Goal: Transaction & Acquisition: Purchase product/service

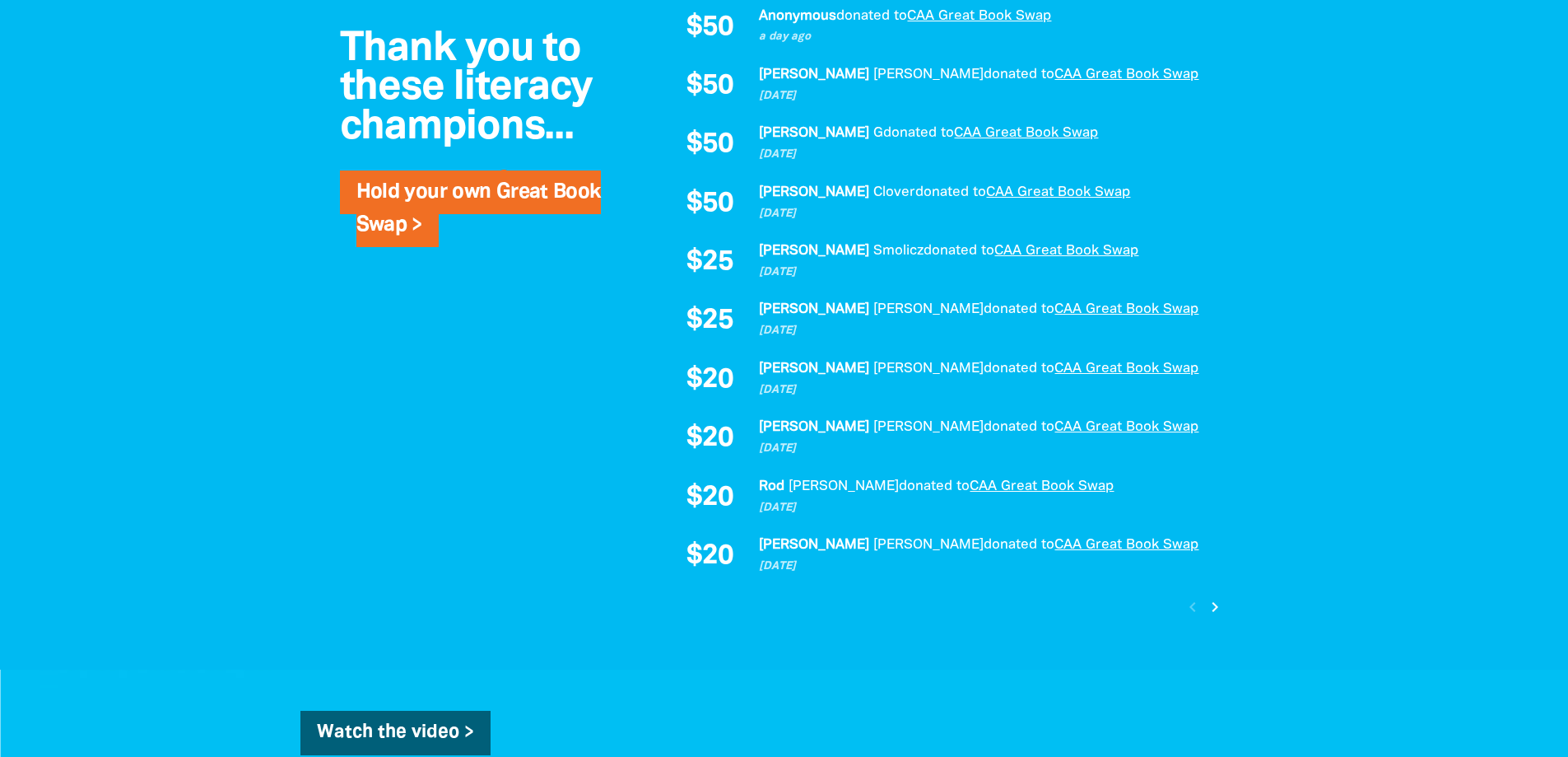
scroll to position [1152, 0]
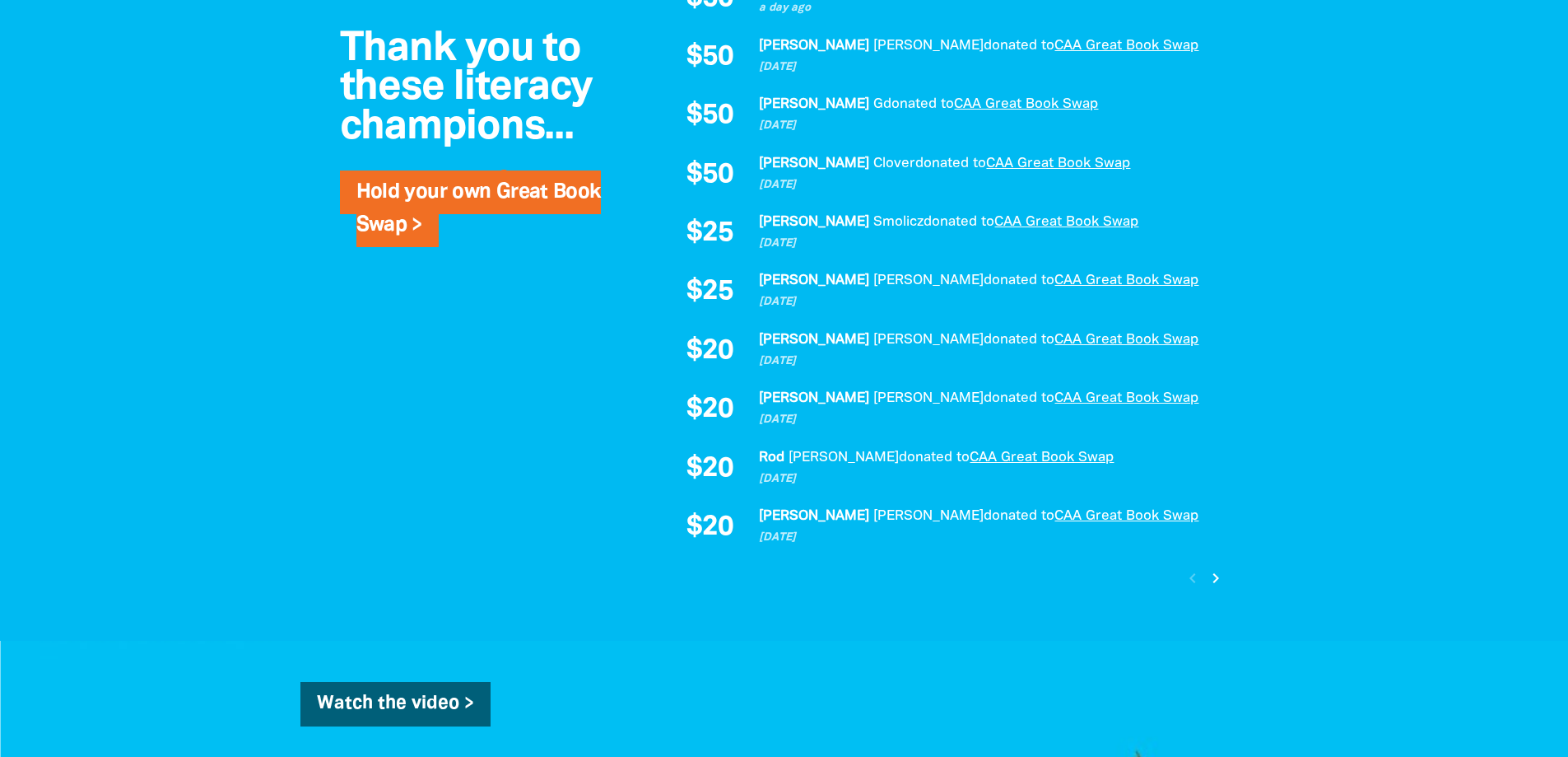
click at [1214, 582] on icon "chevron_right" at bounding box center [1216, 578] width 20 height 20
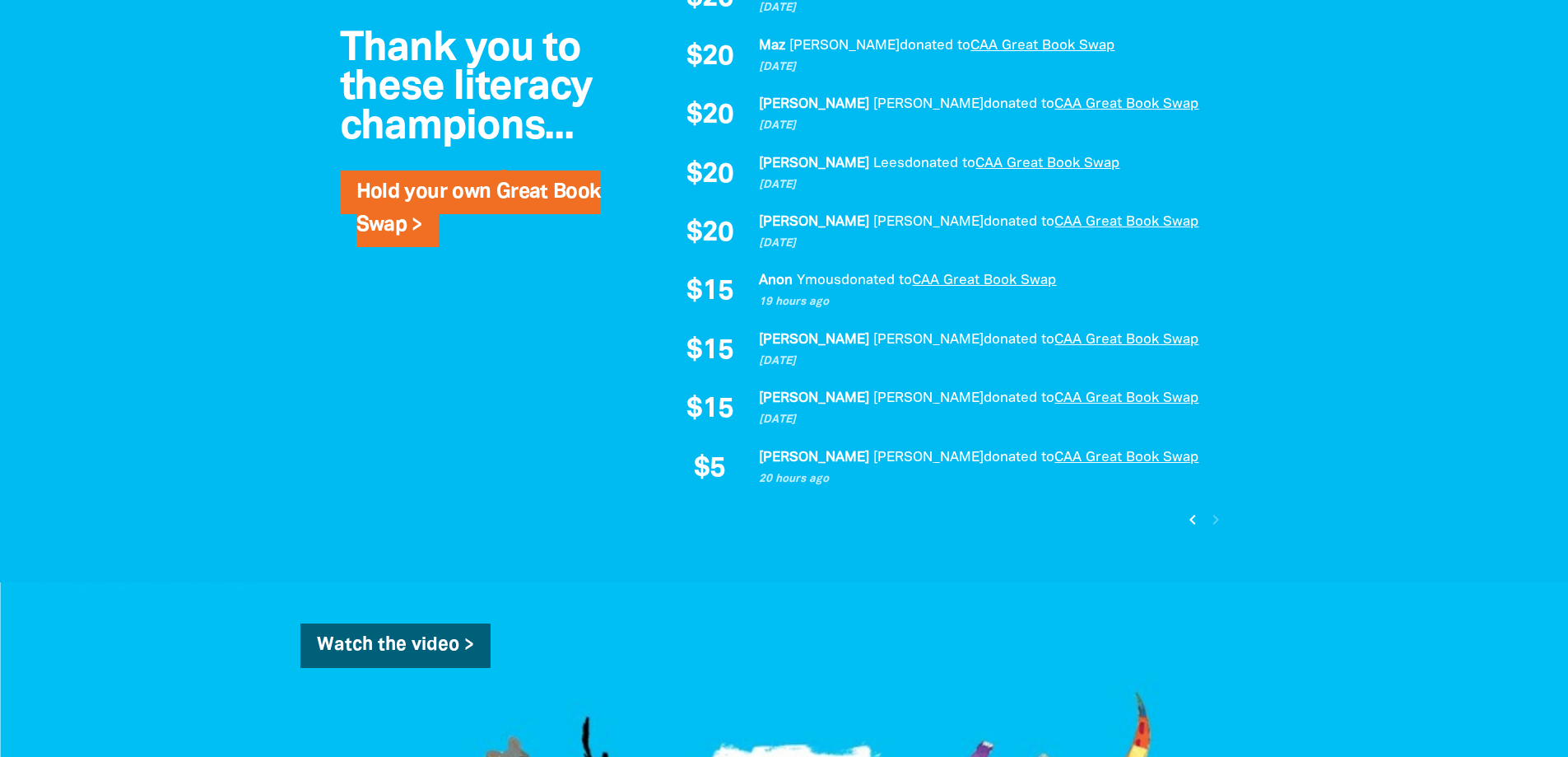
scroll to position [1021, 0]
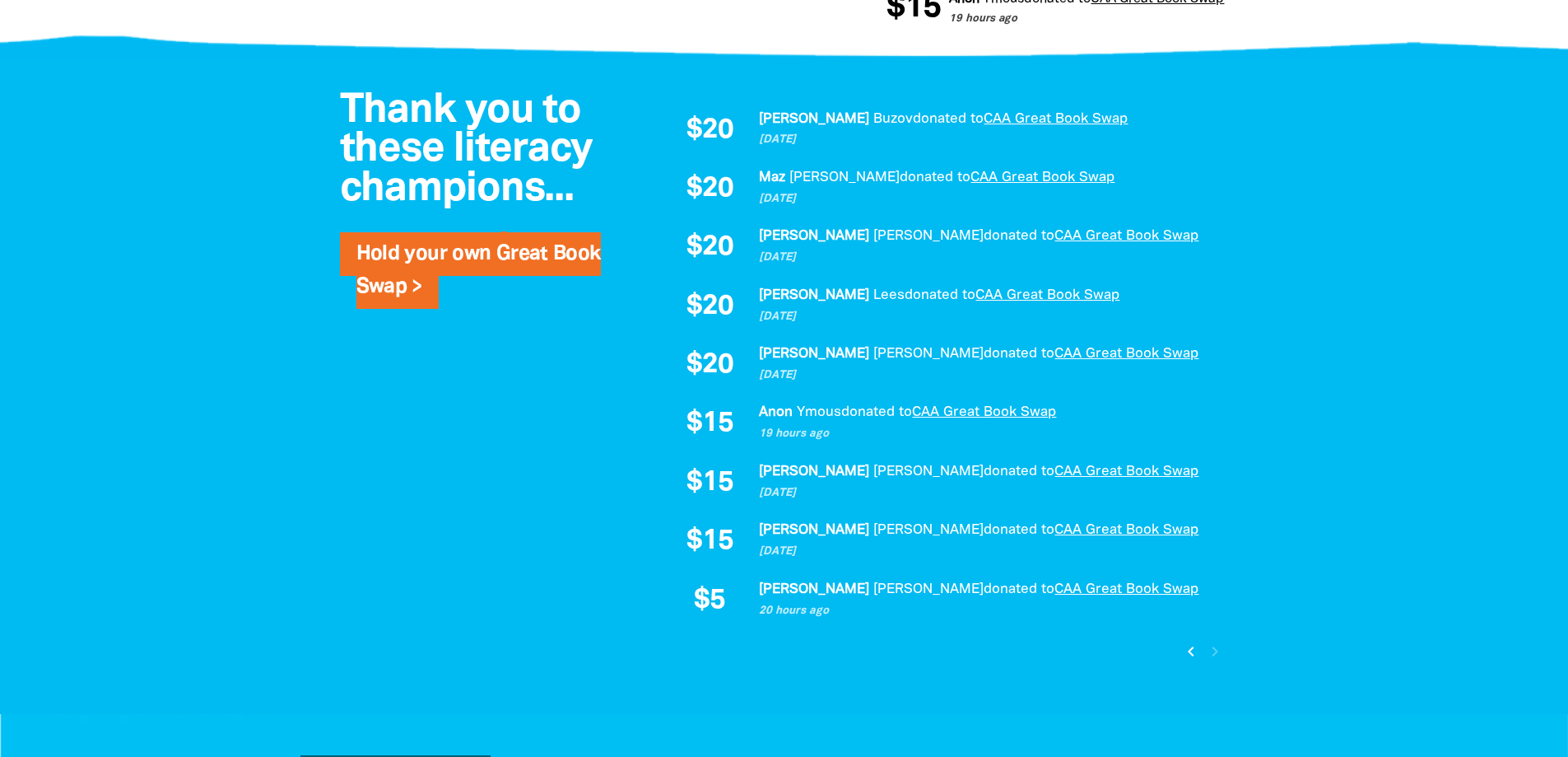
click at [1187, 653] on icon "chevron_left" at bounding box center [1192, 651] width 20 height 20
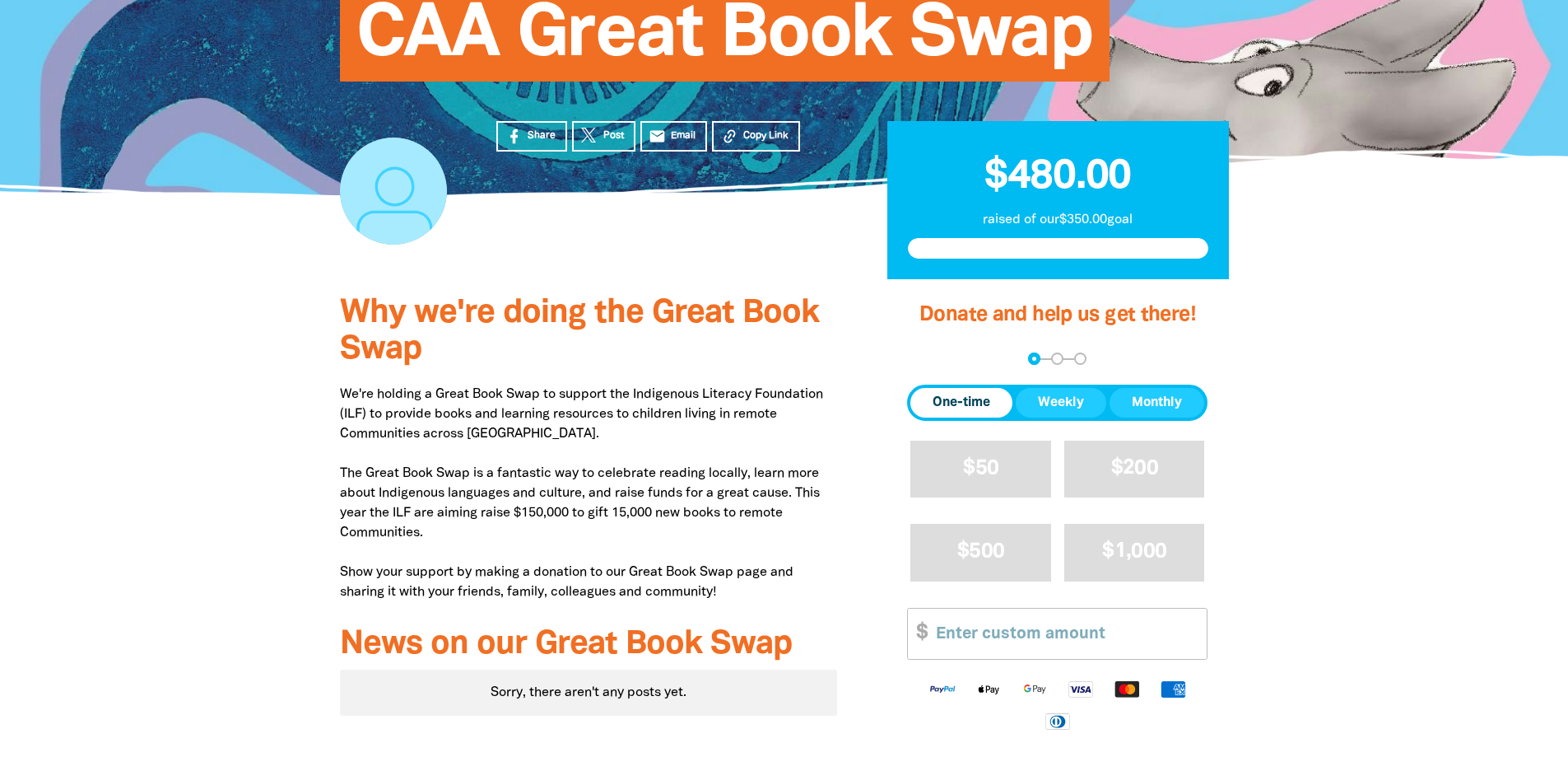
scroll to position [445, 0]
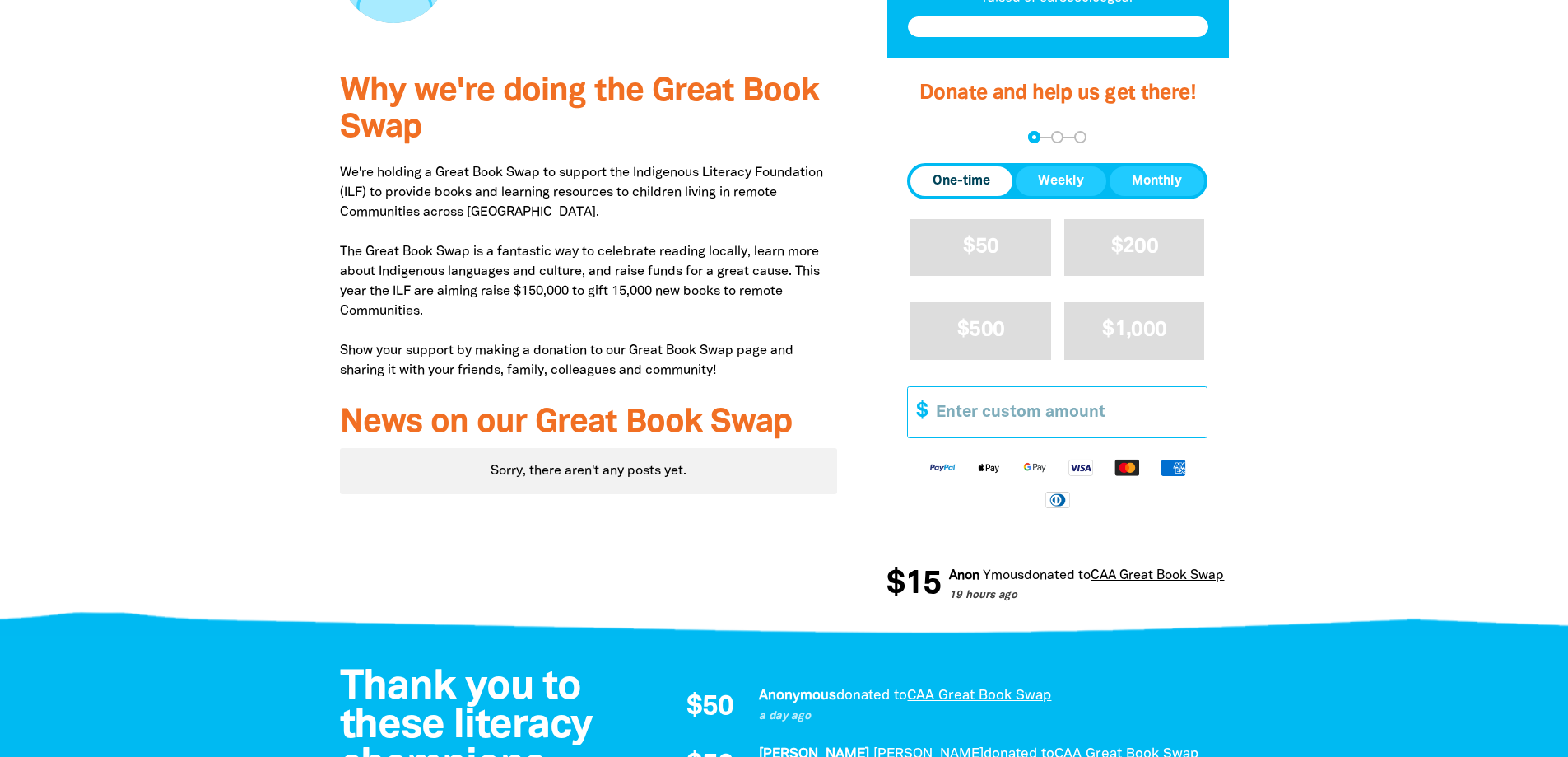
click at [1004, 401] on input "Other Amount" at bounding box center [1066, 412] width 283 height 50
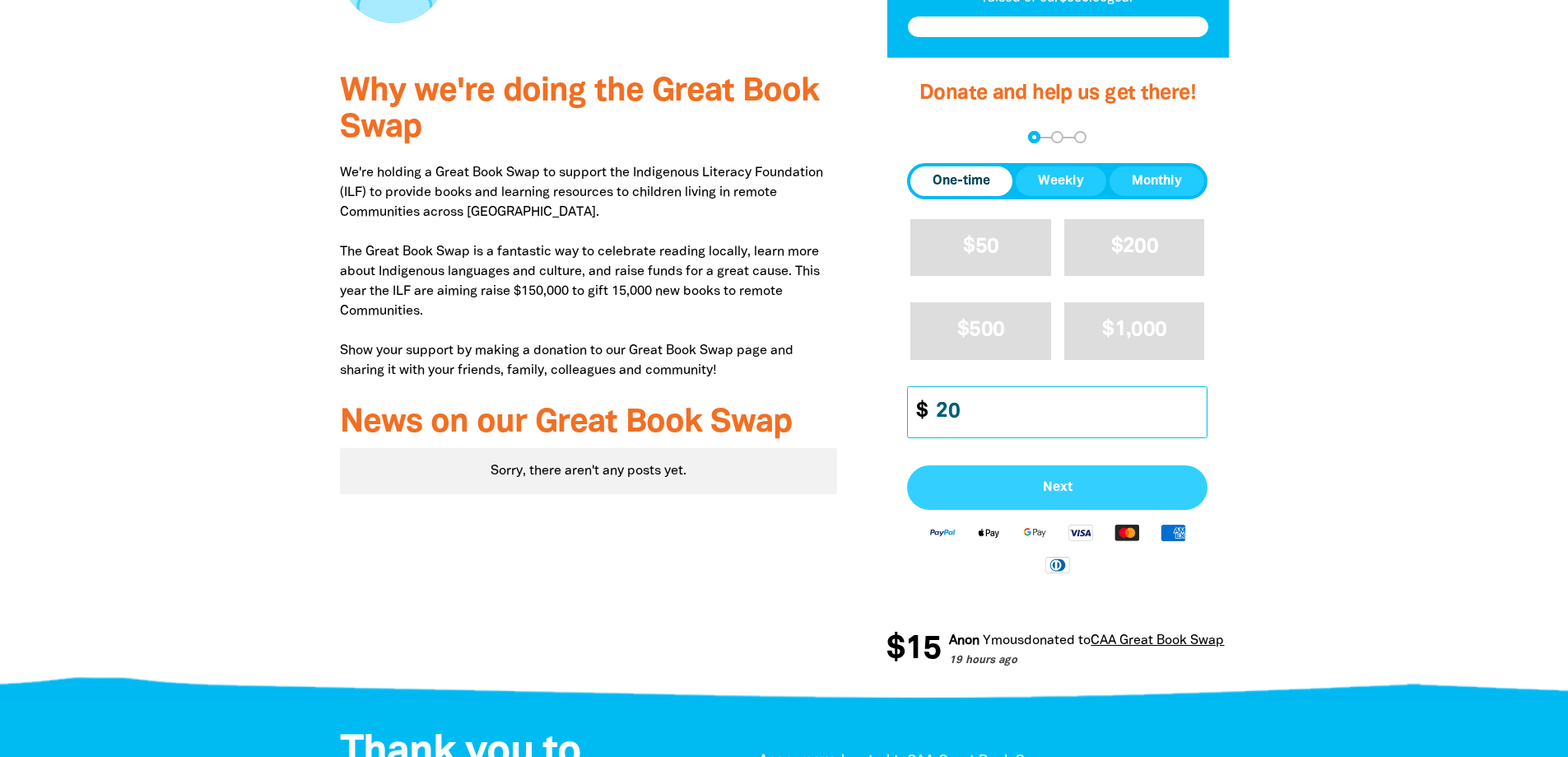
type input "20"
click at [1016, 487] on span "Next" at bounding box center [1057, 487] width 264 height 13
select select "AU"
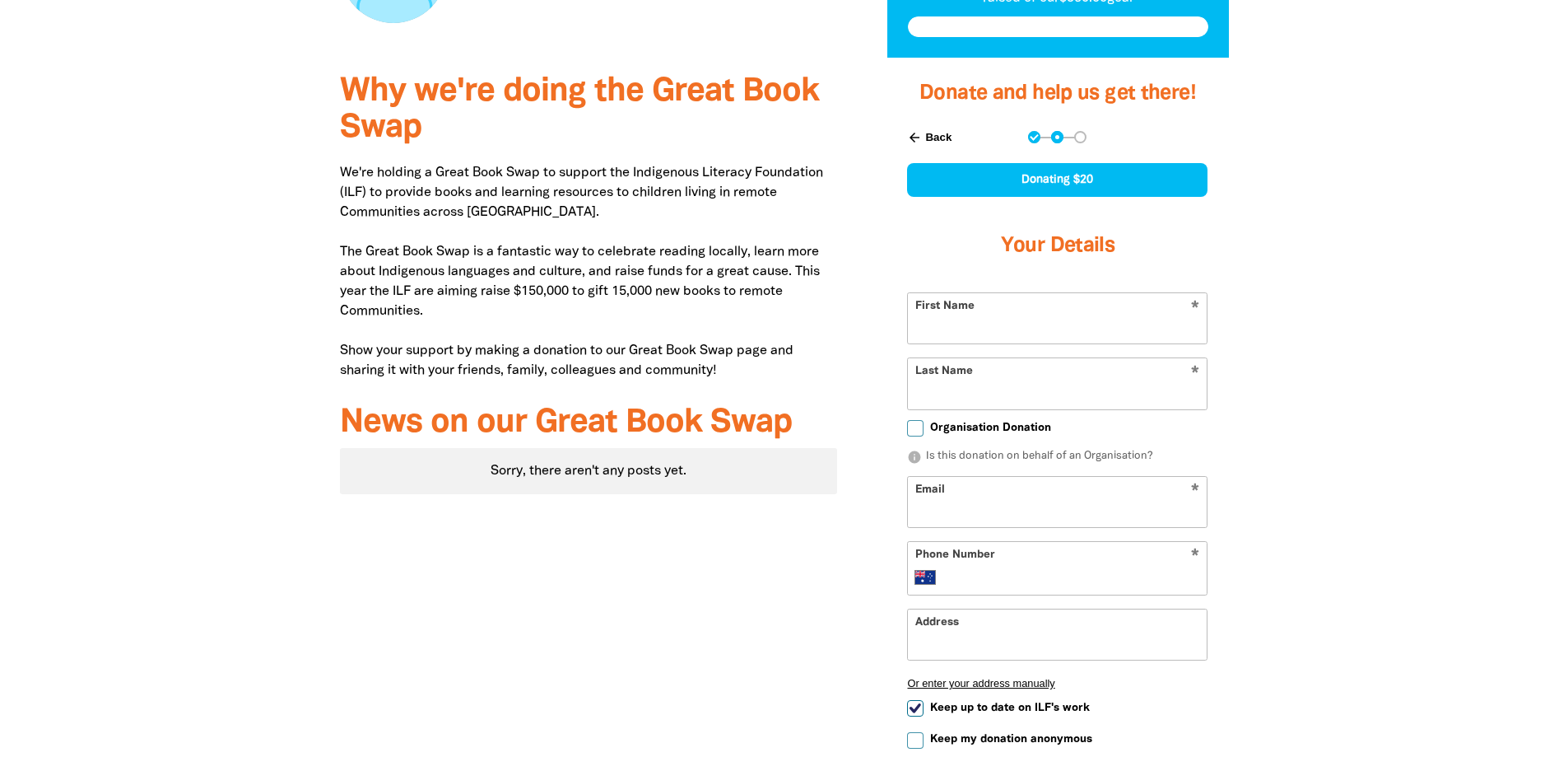
click at [1073, 327] on input "First Name" at bounding box center [1058, 317] width 299 height 50
type input "[PERSON_NAME]"
type input "[PERSON_NAME][EMAIL_ADDRESS][PERSON_NAME][DOMAIN_NAME]"
type input "[PHONE_NUMBER]"
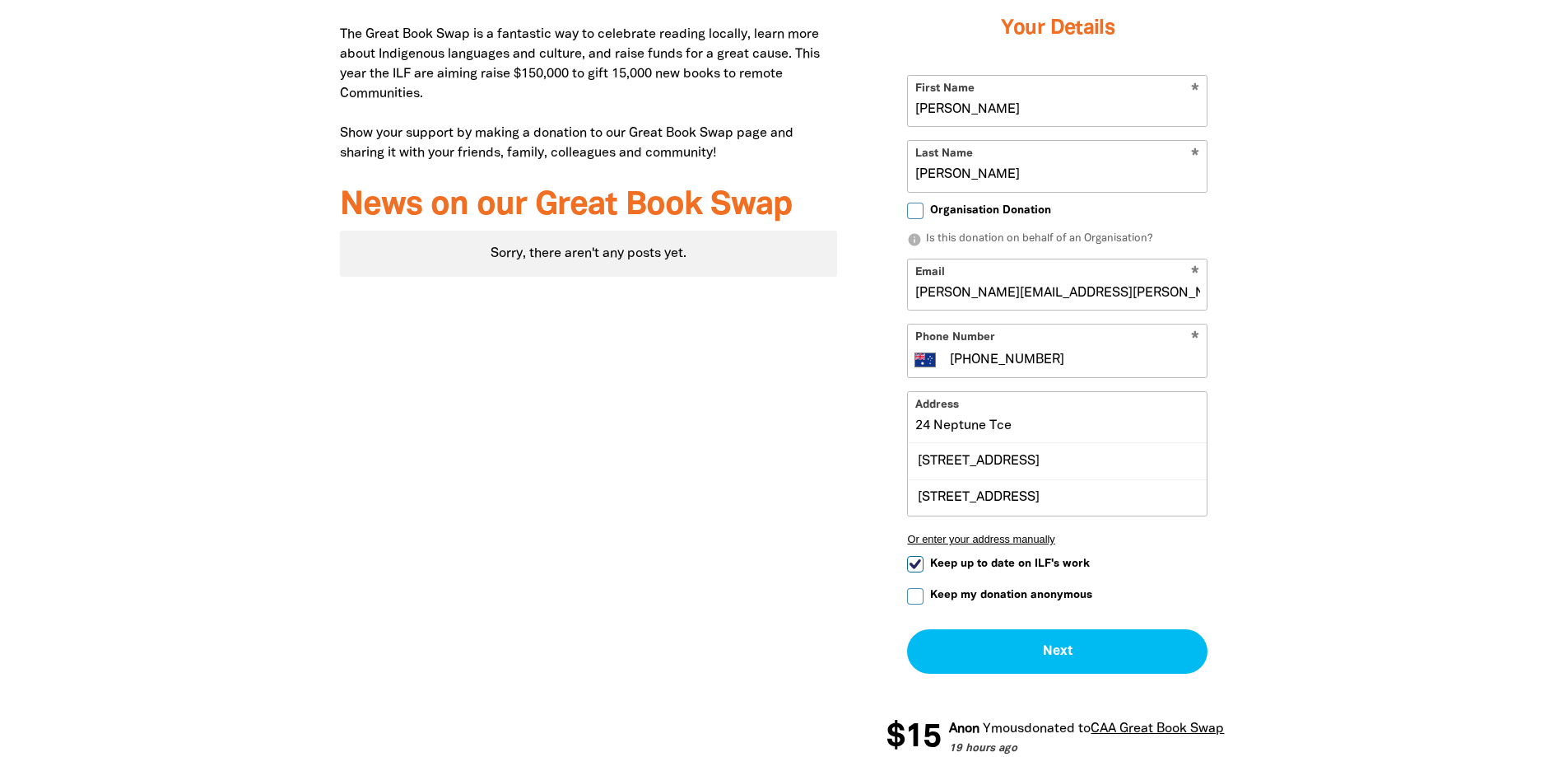
scroll to position [692, 0]
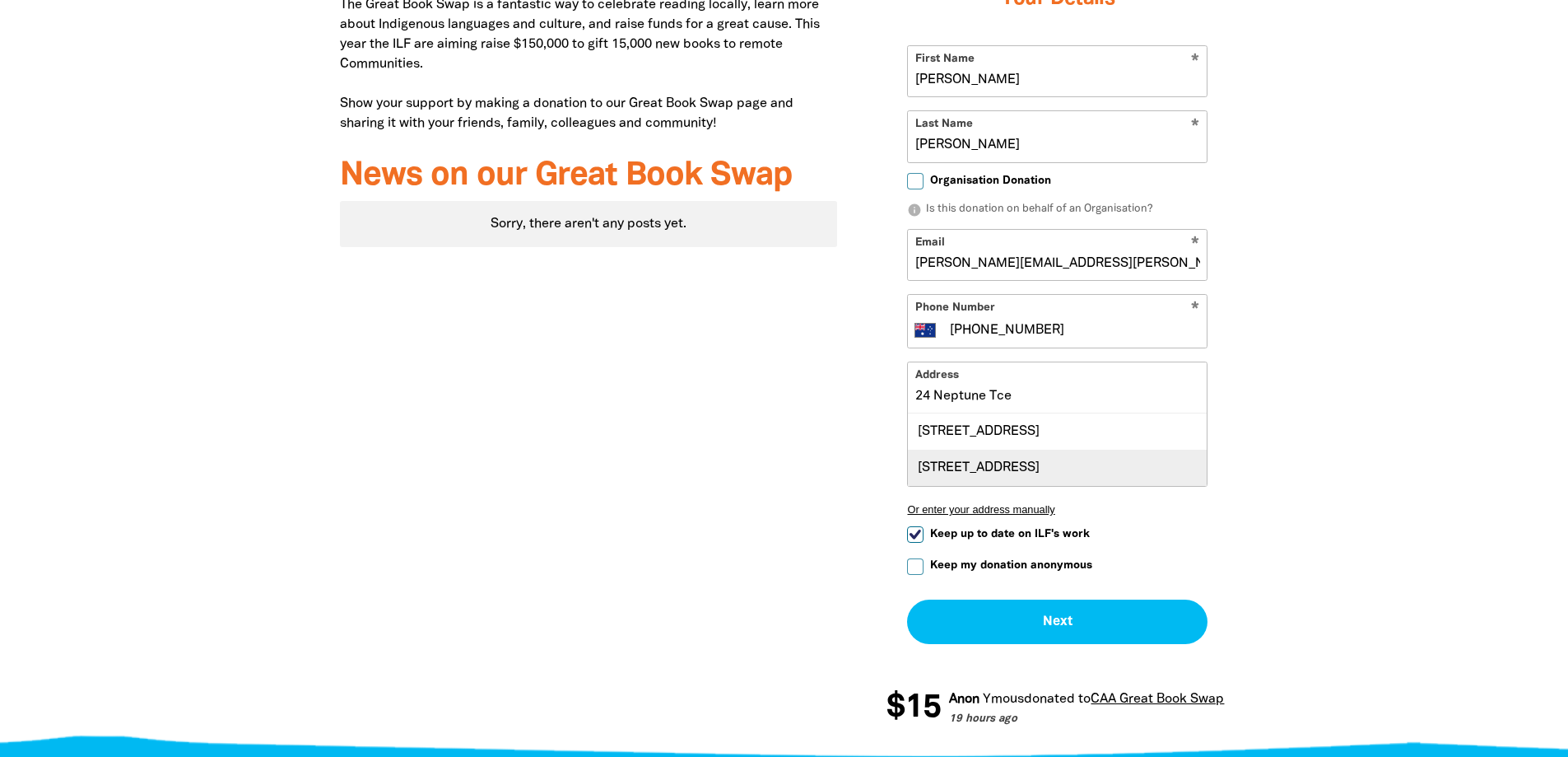
click at [1099, 456] on div "[STREET_ADDRESS]" at bounding box center [1058, 467] width 299 height 36
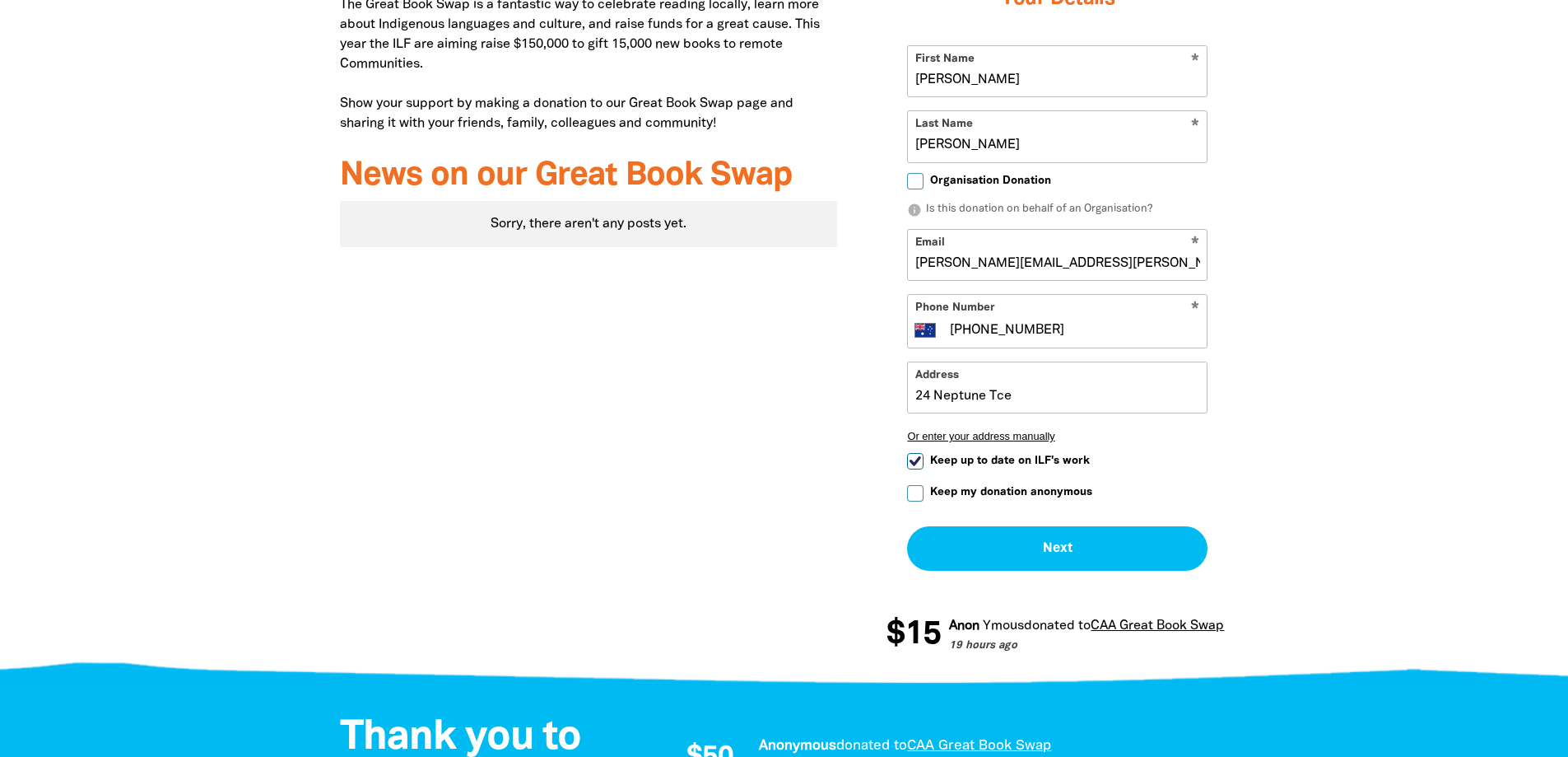
type input "[STREET_ADDRESS]"
click at [999, 460] on span "Keep up to date on ILF's work" at bounding box center [1010, 460] width 160 height 16
click at [924, 460] on input "Keep up to date on ILF's work" at bounding box center [916, 461] width 17 height 17
checkbox input "false"
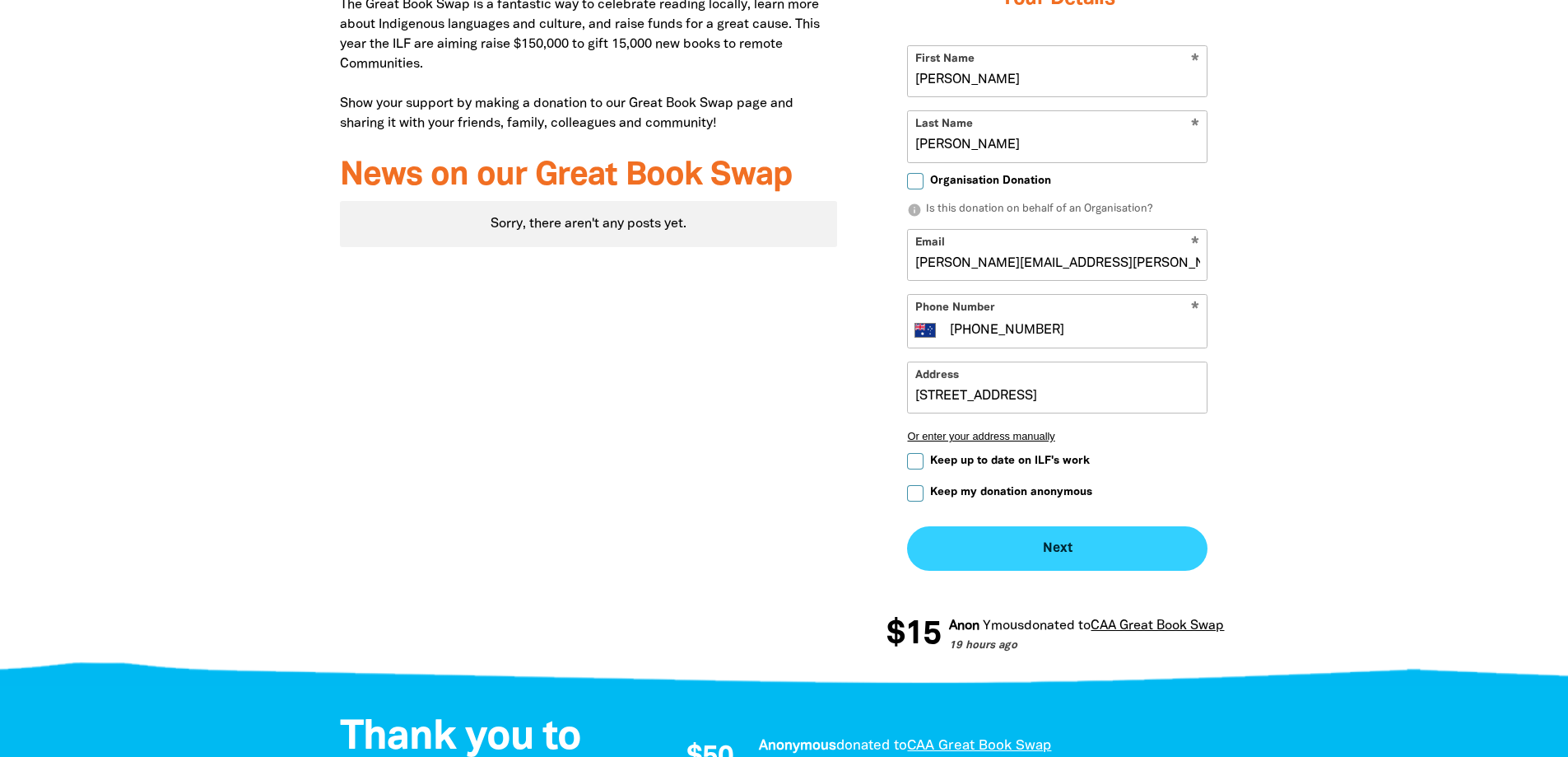
click at [1053, 547] on button "Next chevron_right" at bounding box center [1057, 548] width 300 height 44
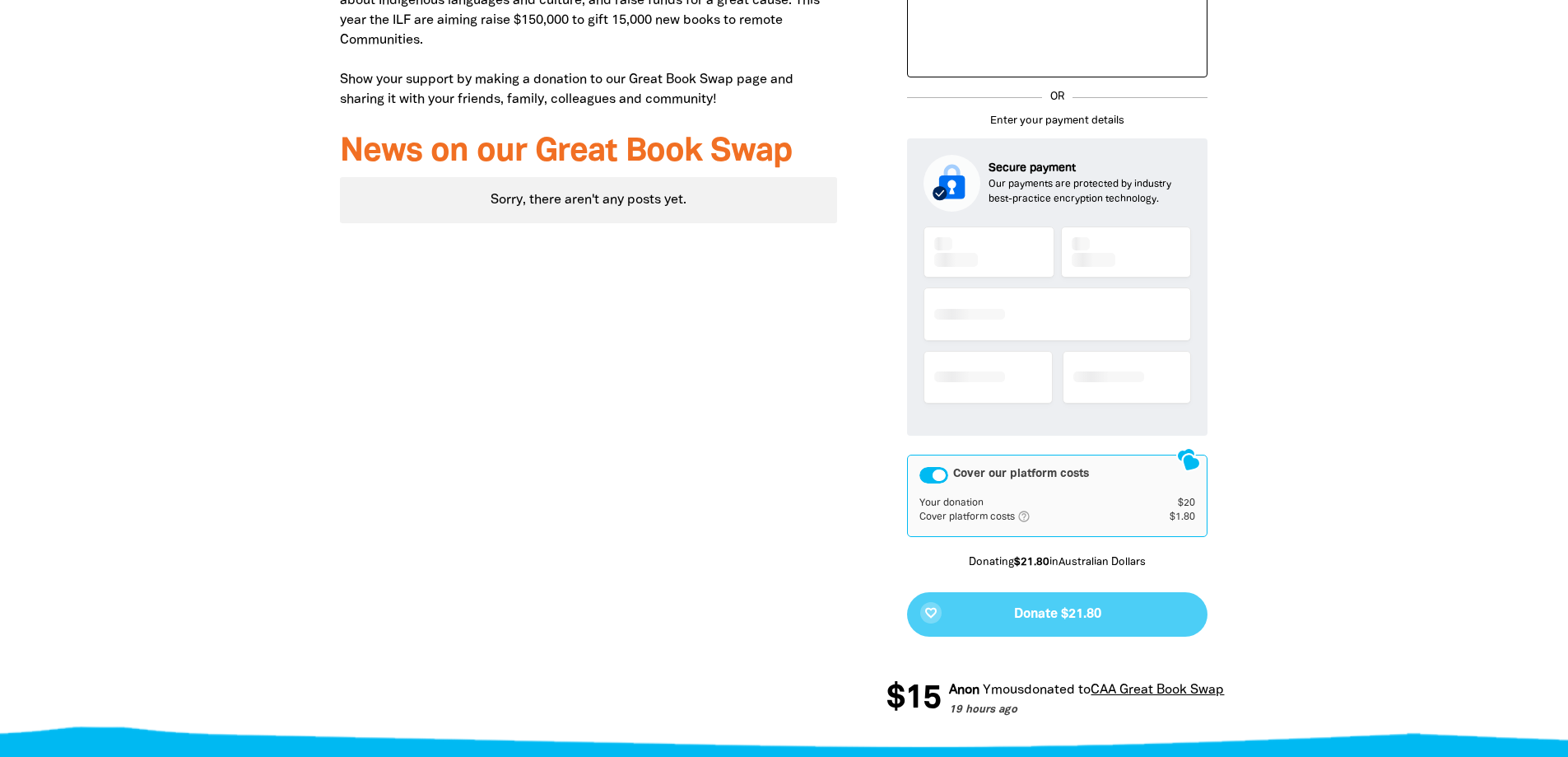
scroll to position [788, 0]
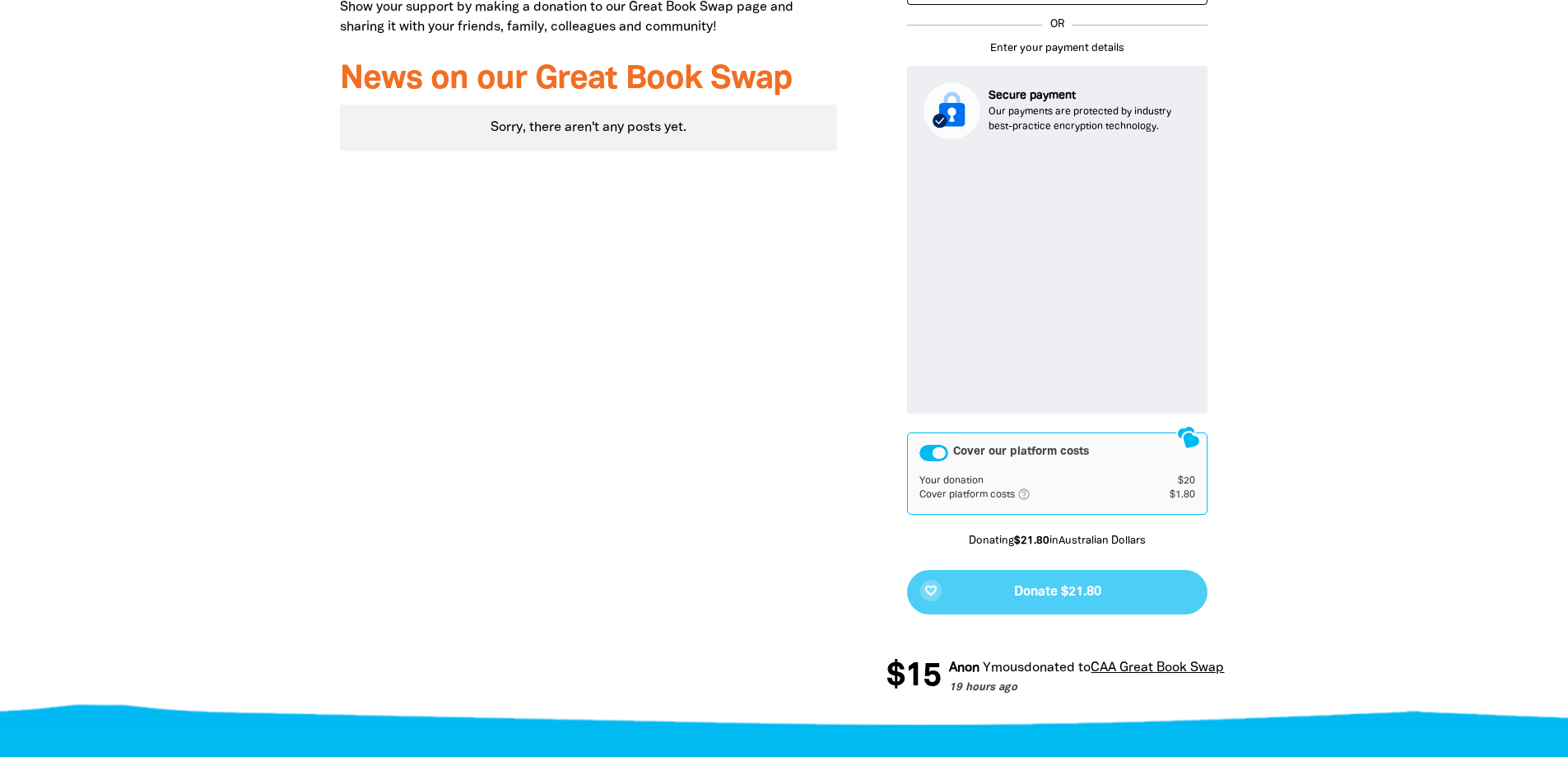
click at [939, 453] on div "Cover our platform costs" at bounding box center [933, 453] width 28 height 17
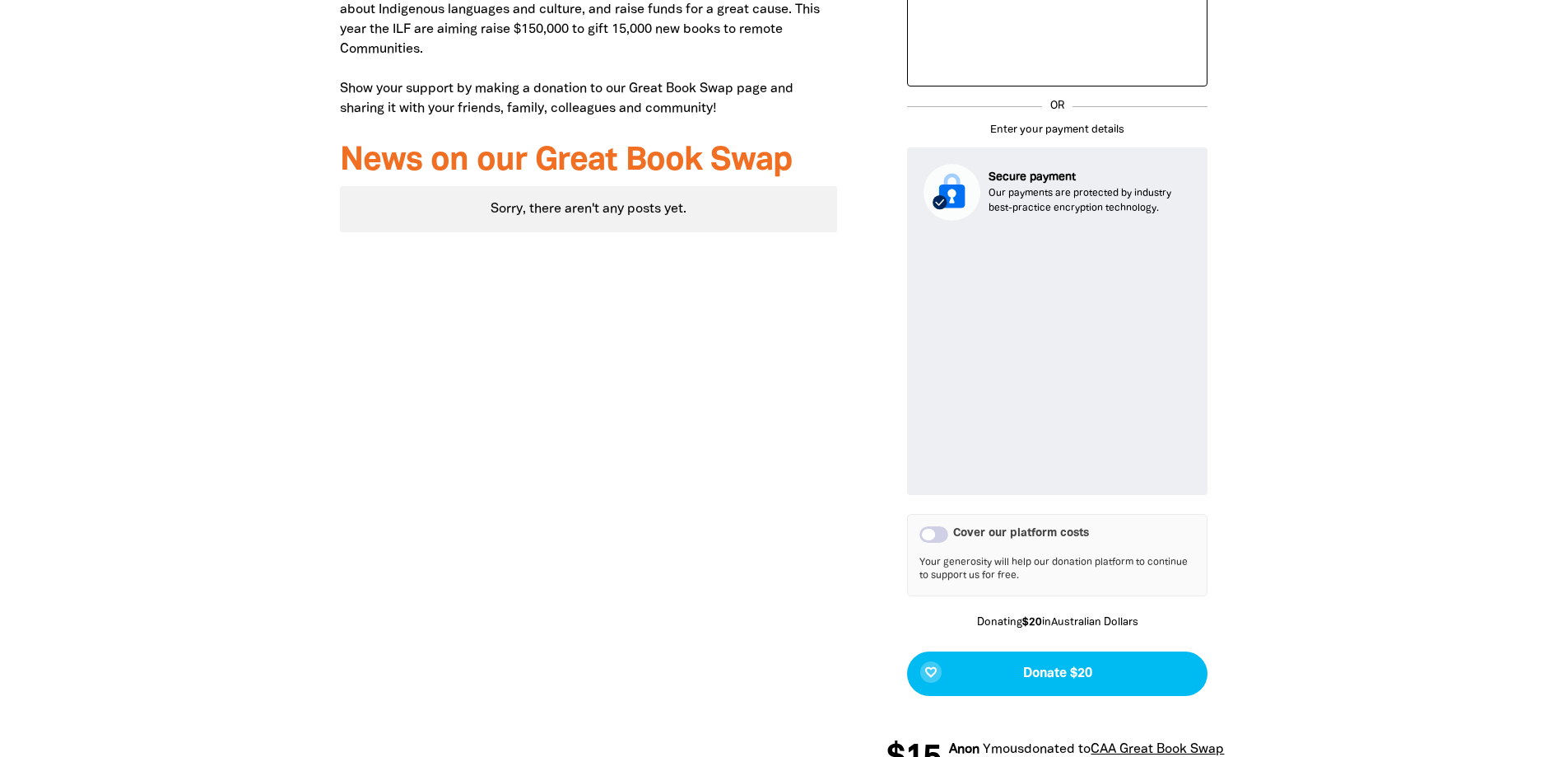
scroll to position [706, 0]
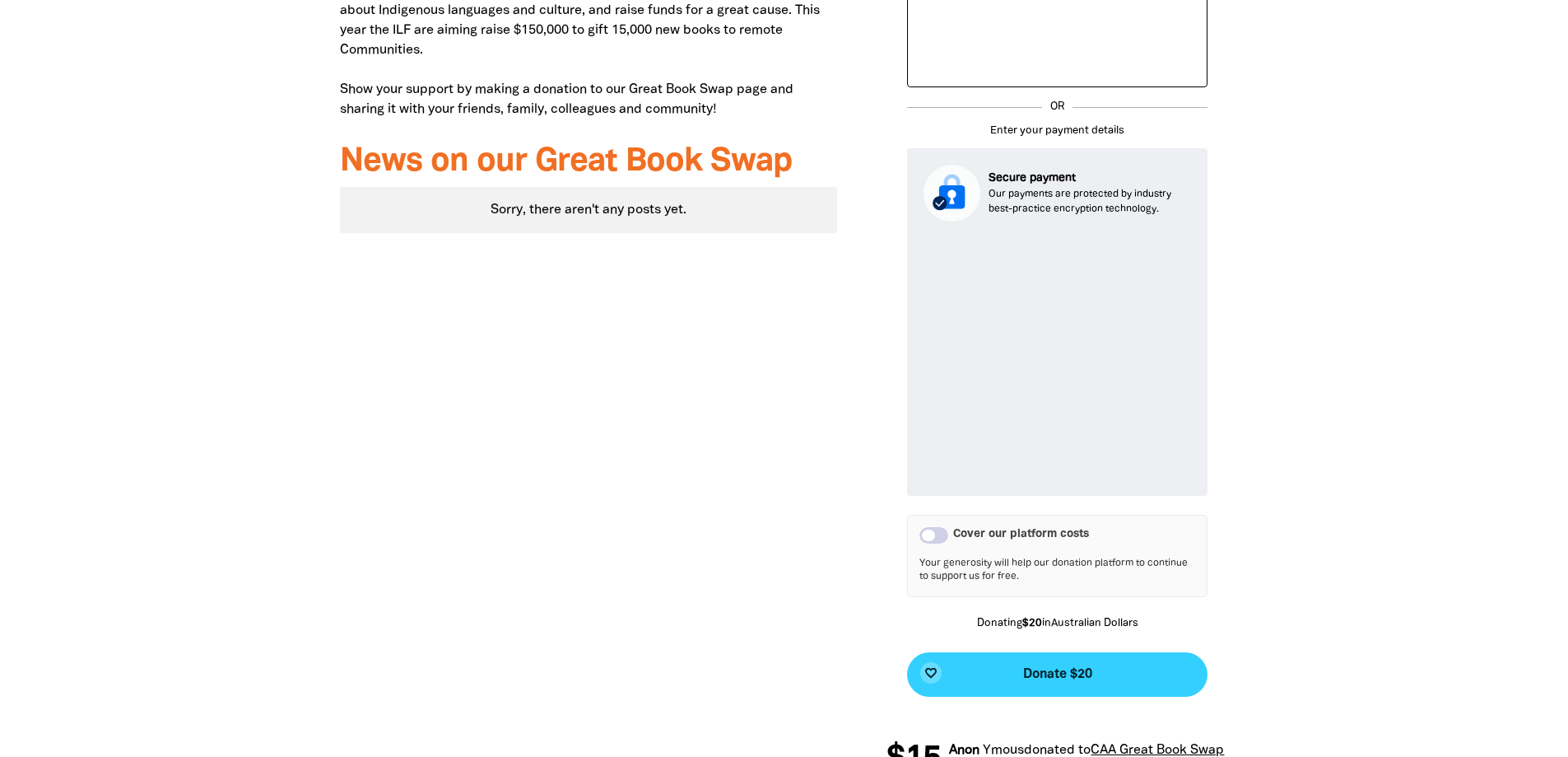
click at [1019, 674] on button "favorite_border Donate $20" at bounding box center [1057, 674] width 300 height 44
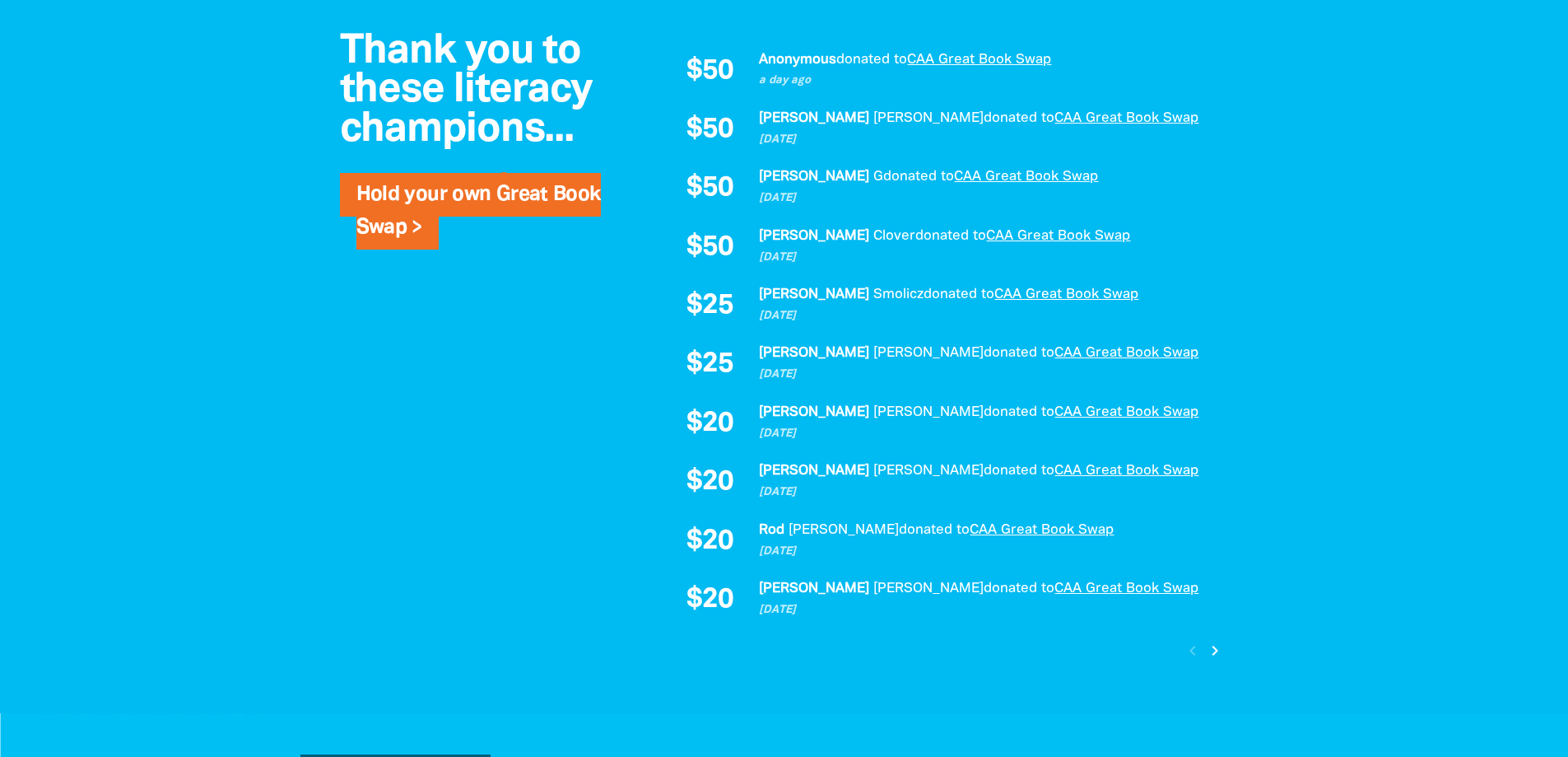
scroll to position [1356, 0]
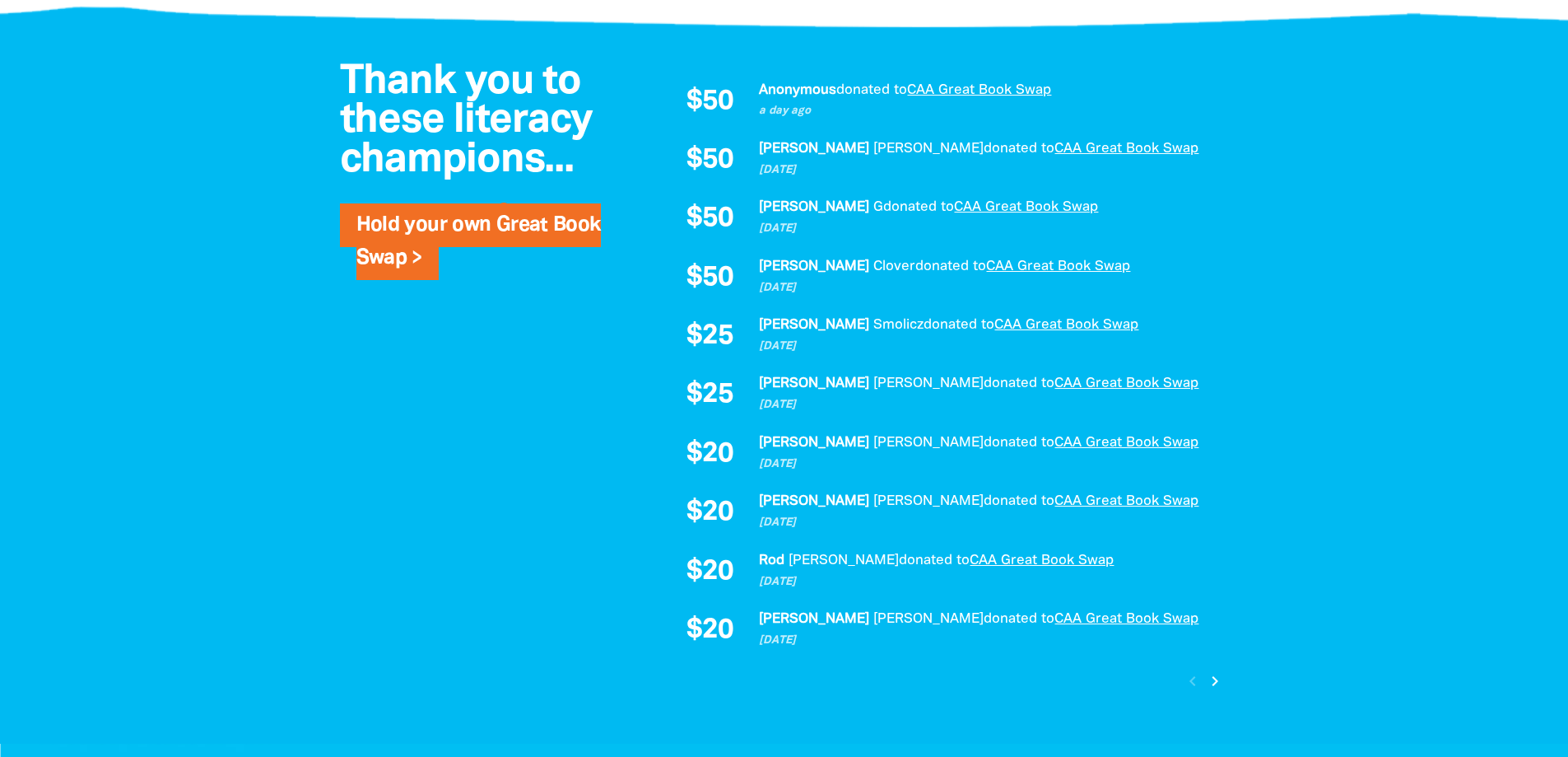
scroll to position [1318, 0]
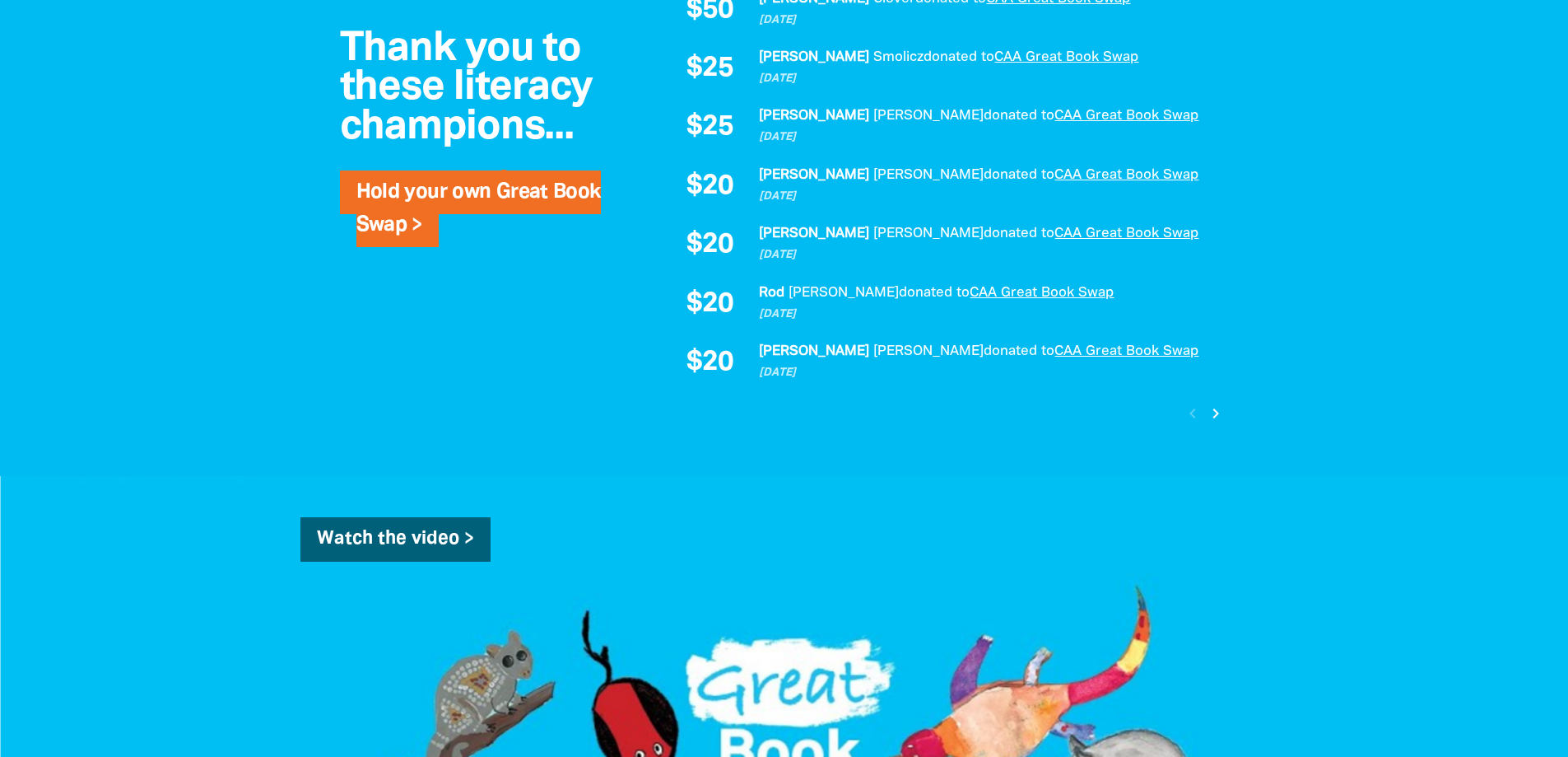
click at [1218, 404] on icon "chevron_right" at bounding box center [1216, 414] width 20 height 20
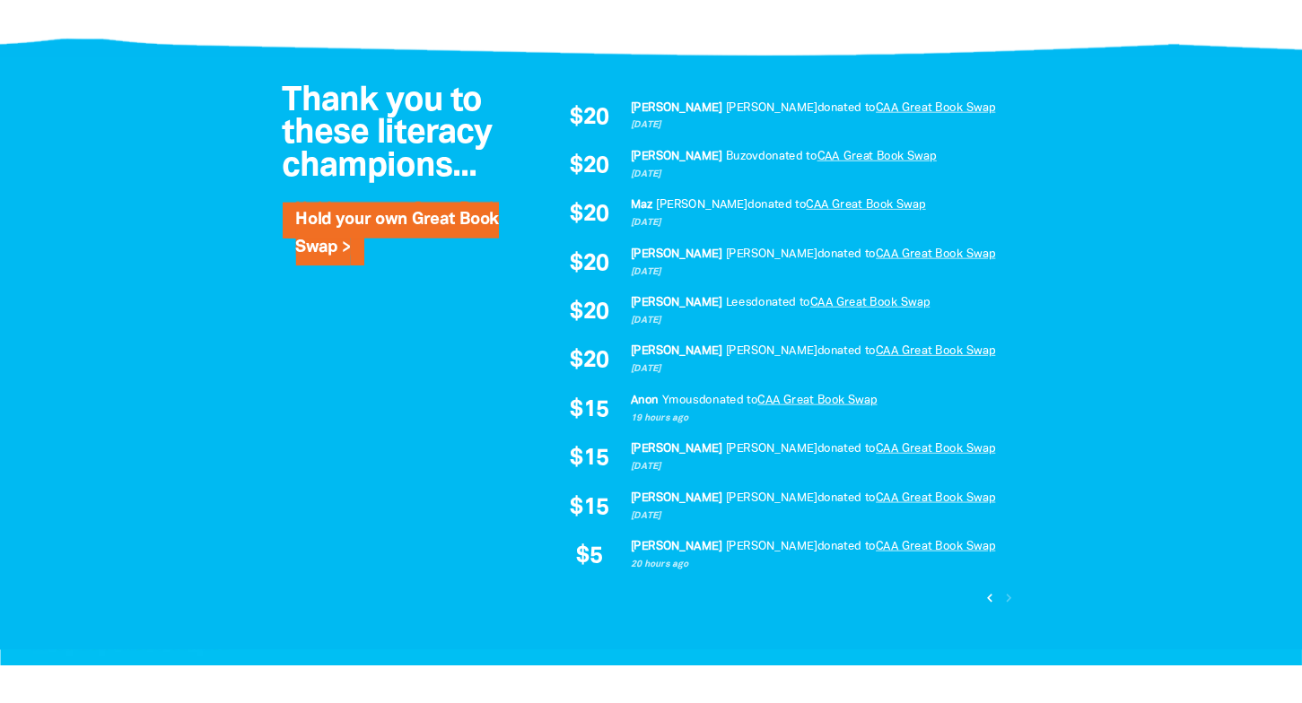
scroll to position [1145, 0]
